Goal: Navigation & Orientation: Find specific page/section

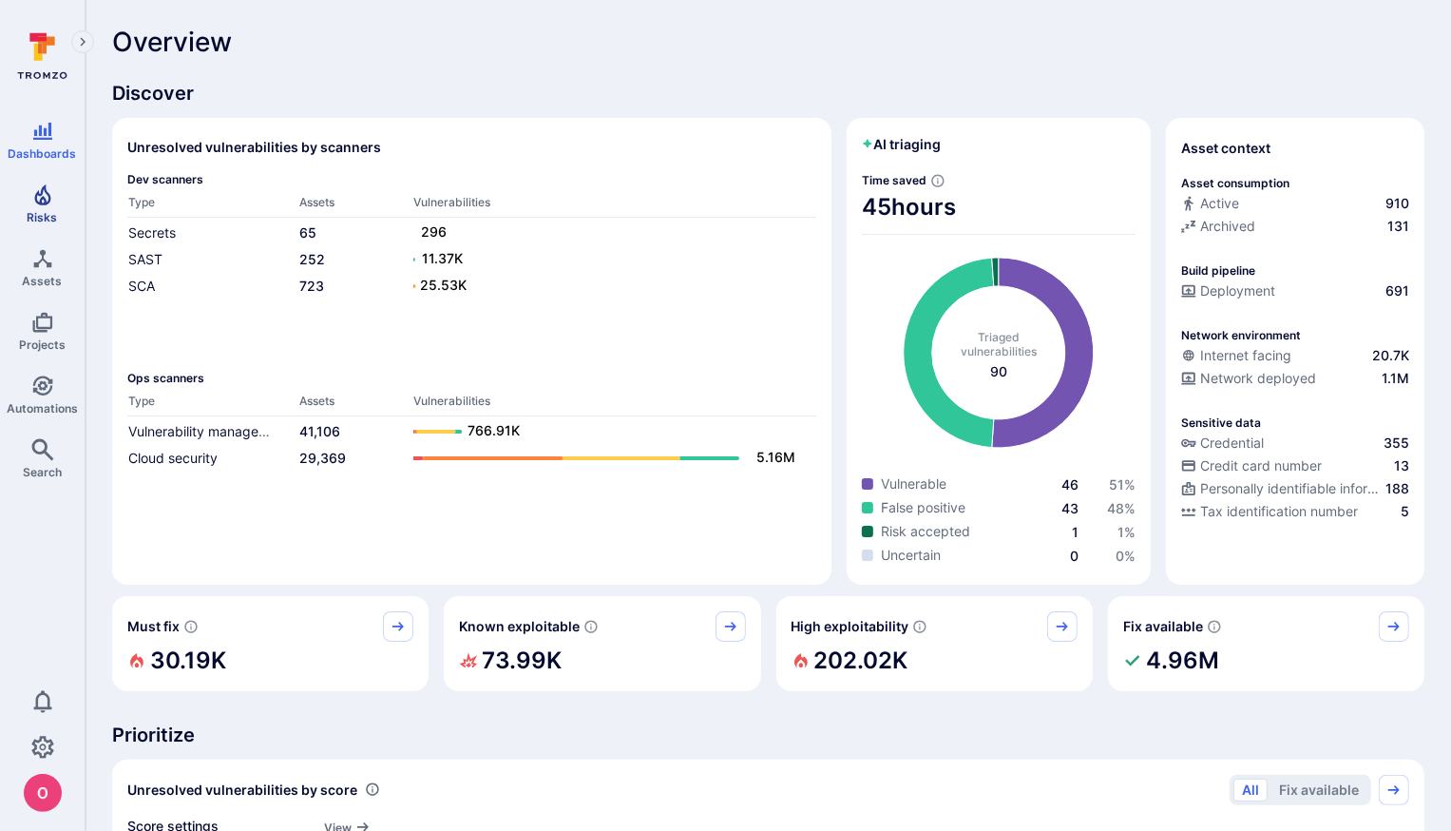
click at [48, 210] on span "Risks" at bounding box center [43, 217] width 30 height 14
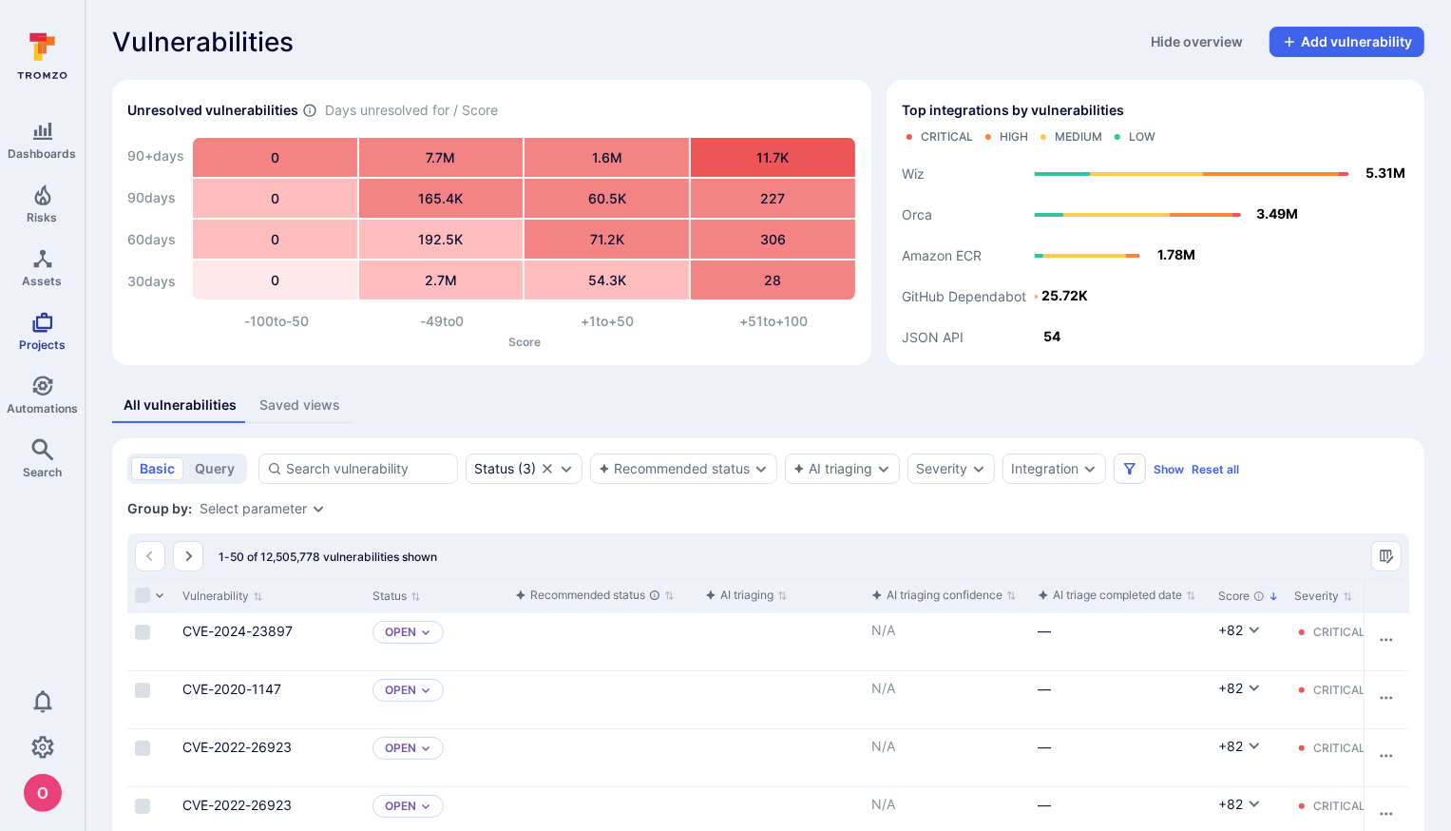
click at [47, 337] on span "Projects" at bounding box center [42, 344] width 47 height 14
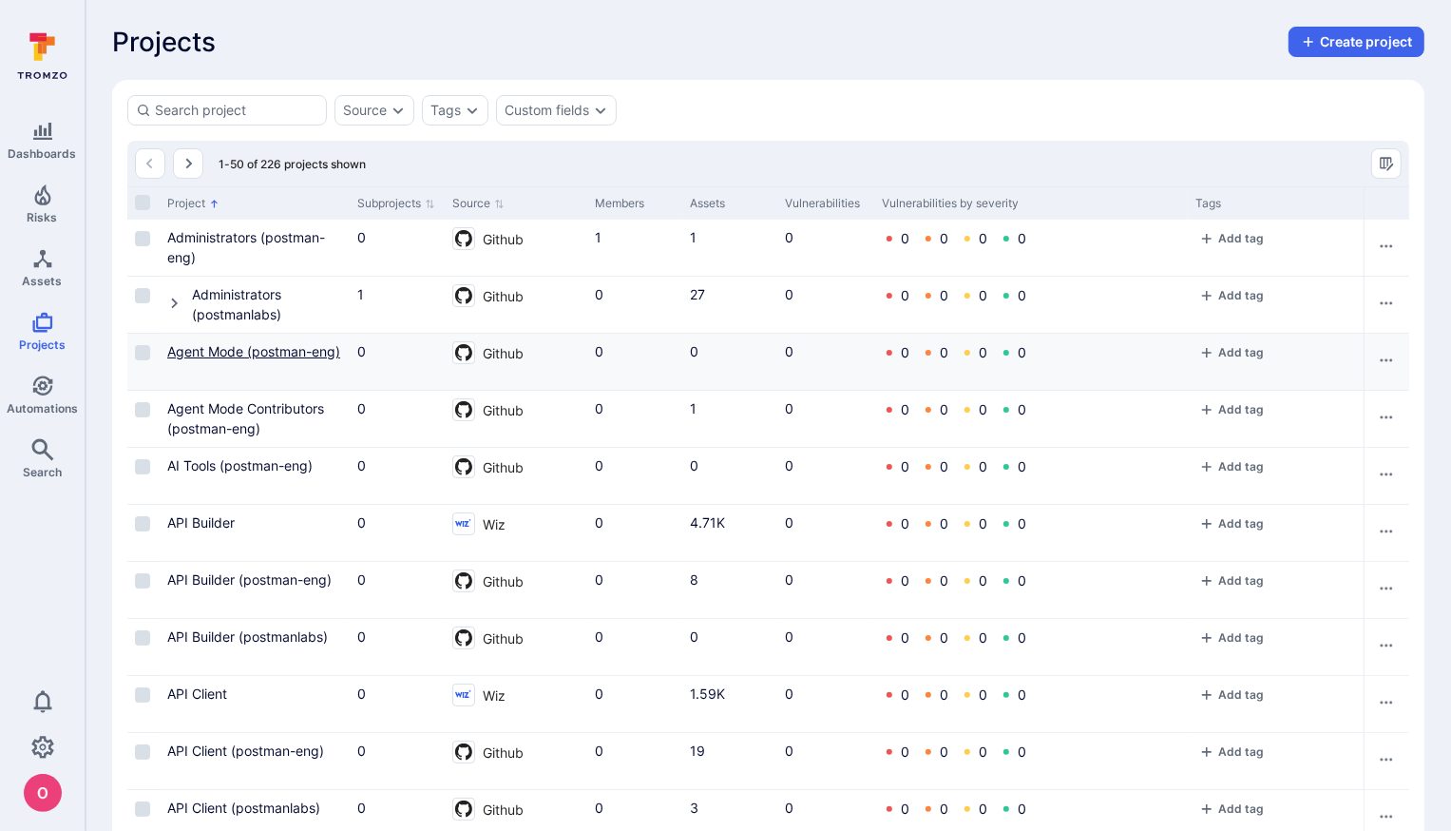
click at [265, 346] on link "Agent Mode (postman-eng)" at bounding box center [253, 351] width 173 height 16
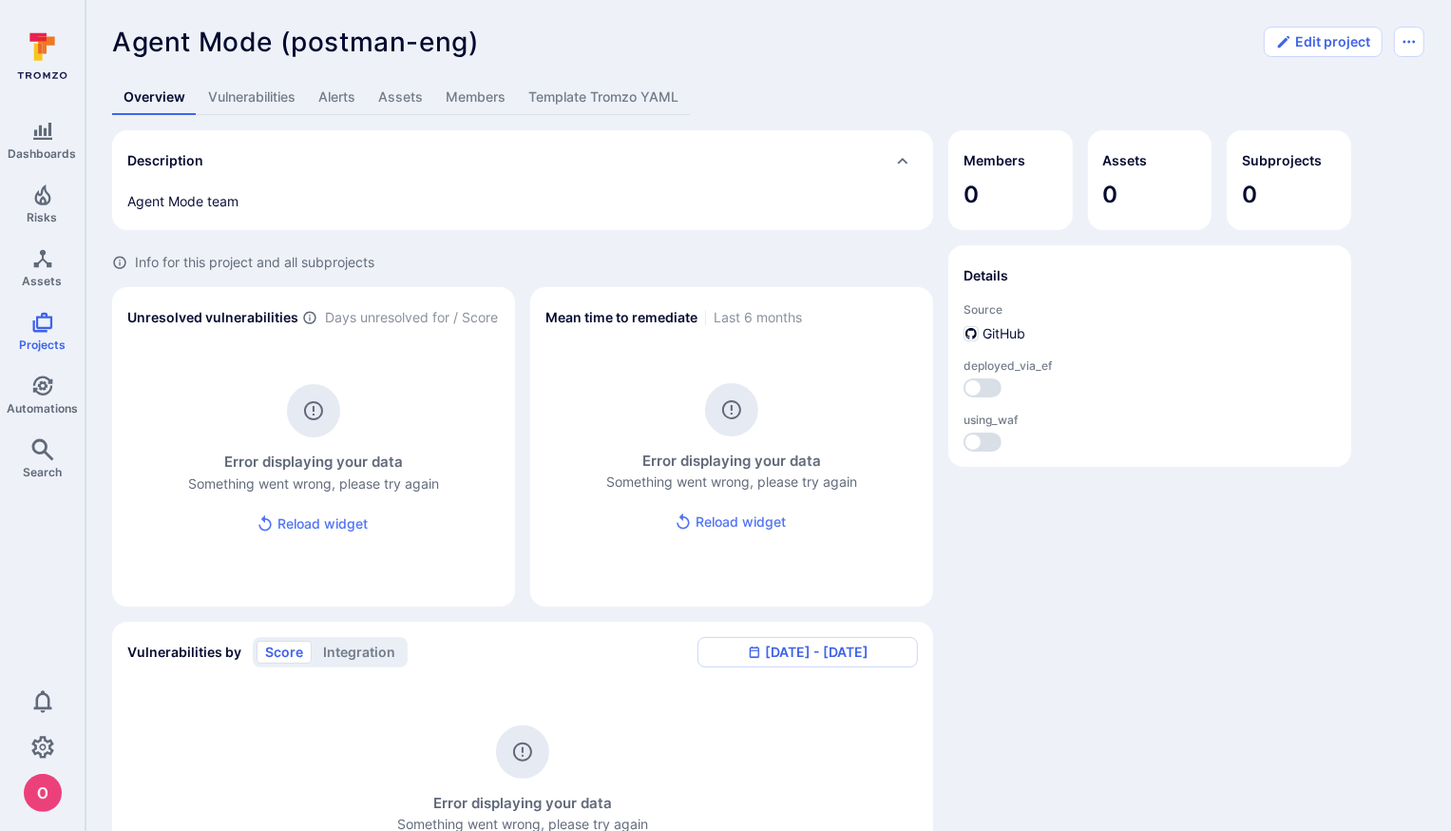
click at [733, 519] on button "Reload widget" at bounding box center [732, 522] width 132 height 35
click at [48, 322] on icon "Projects" at bounding box center [42, 322] width 23 height 23
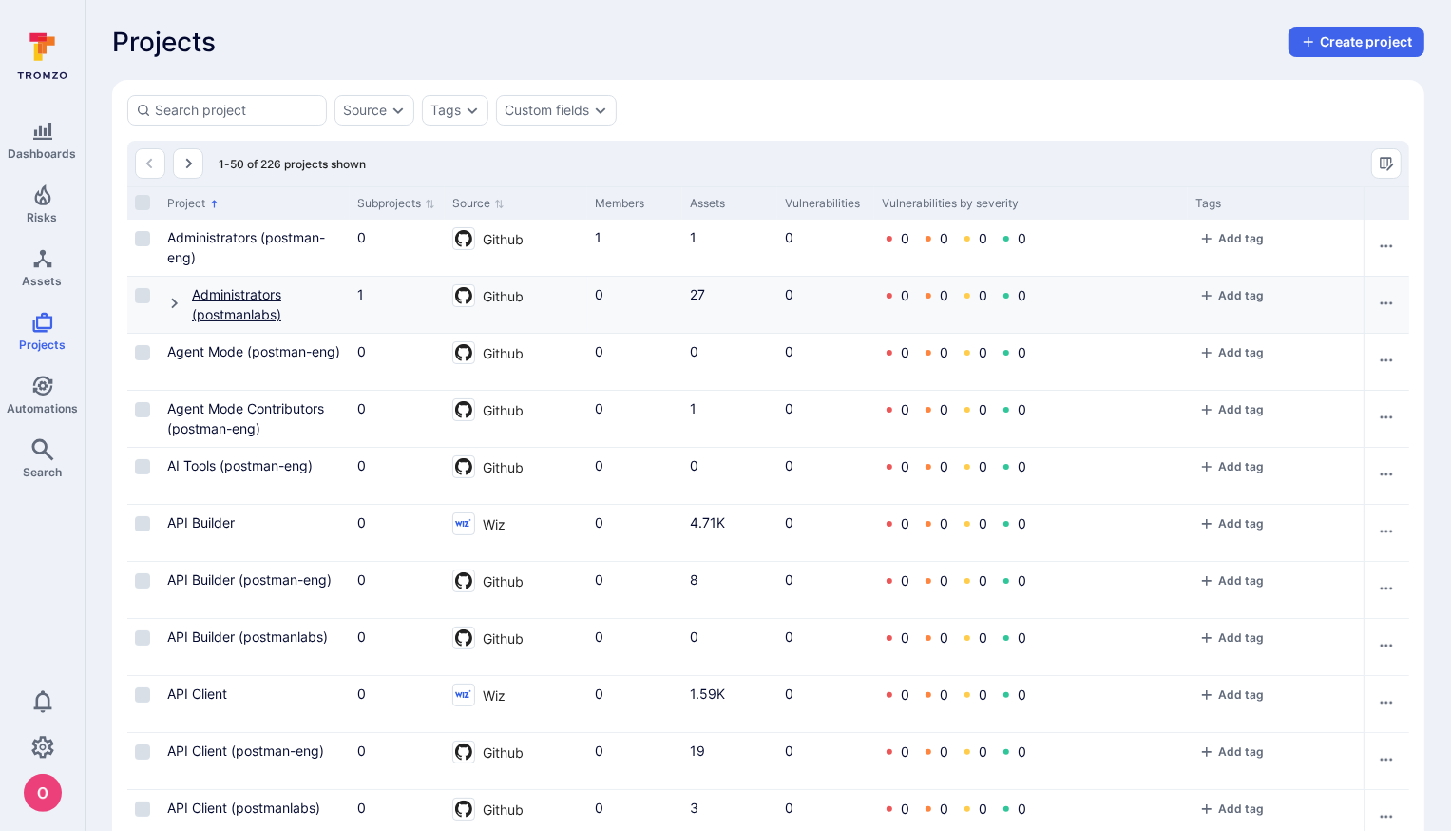
click at [256, 312] on link "Administrators (postmanlabs)" at bounding box center [236, 304] width 89 height 36
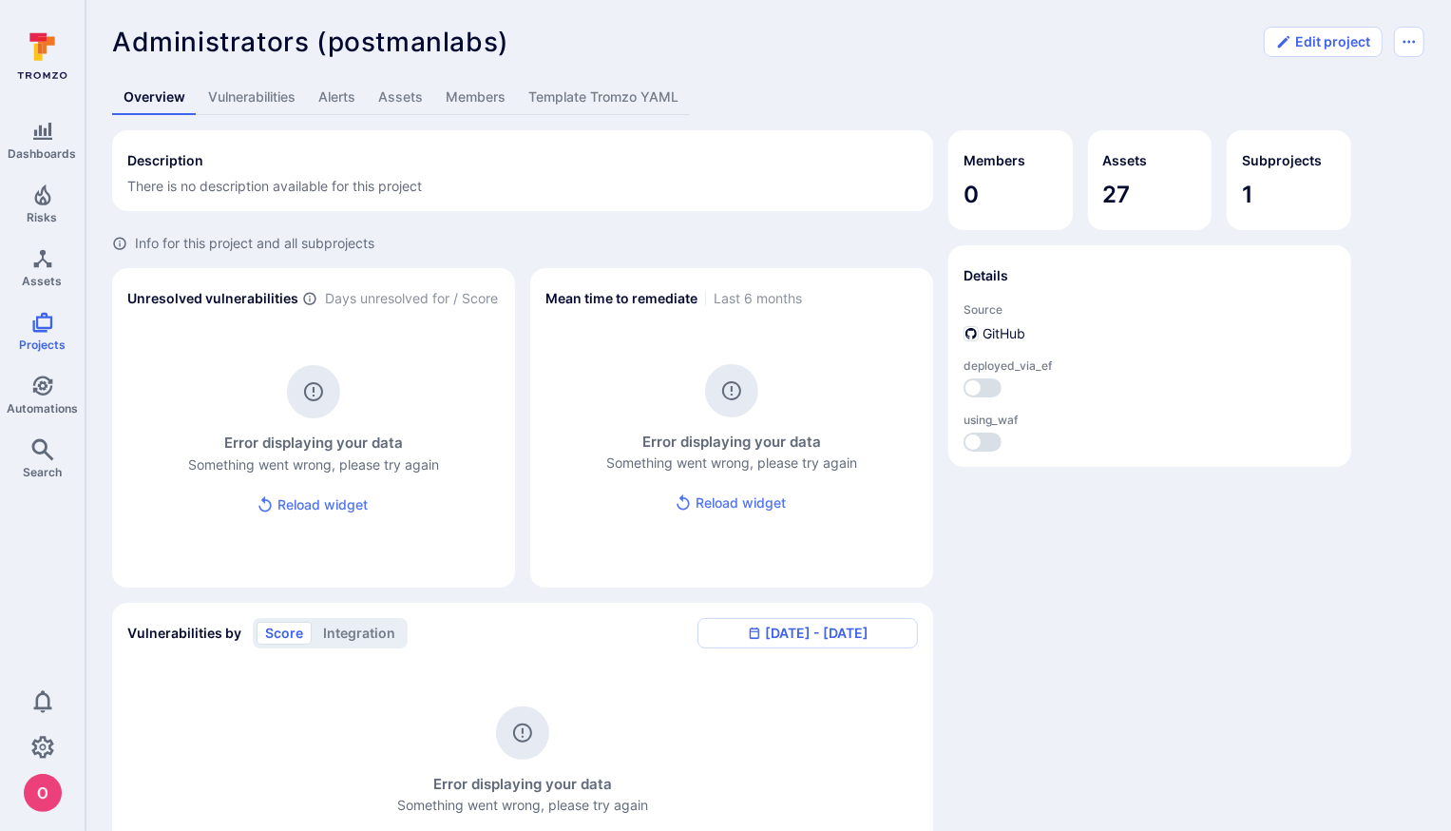
click at [721, 498] on button "Reload widget" at bounding box center [732, 503] width 132 height 35
